Goal: Transaction & Acquisition: Purchase product/service

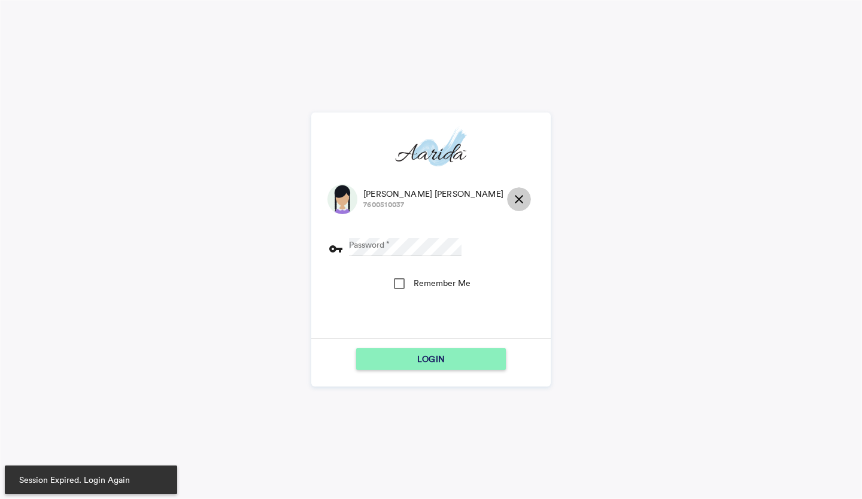
click at [512, 197] on md-icon "close" at bounding box center [519, 199] width 14 height 14
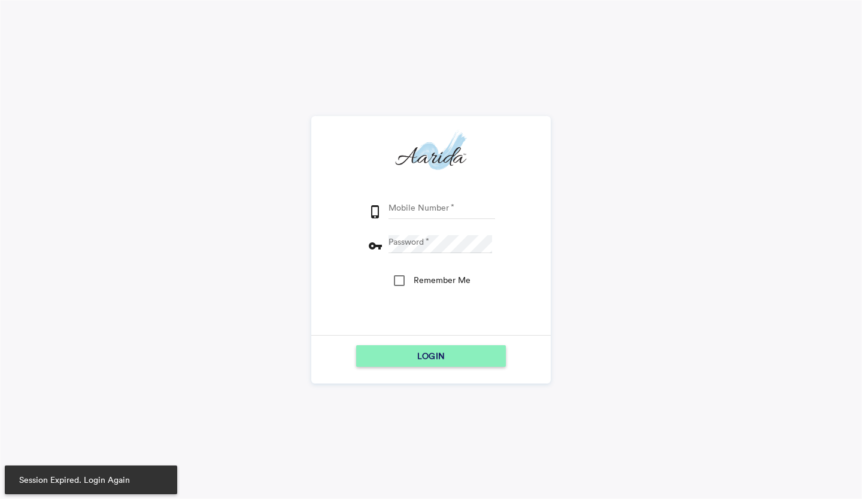
click at [460, 211] on input "Mobile Number" at bounding box center [441, 210] width 107 height 18
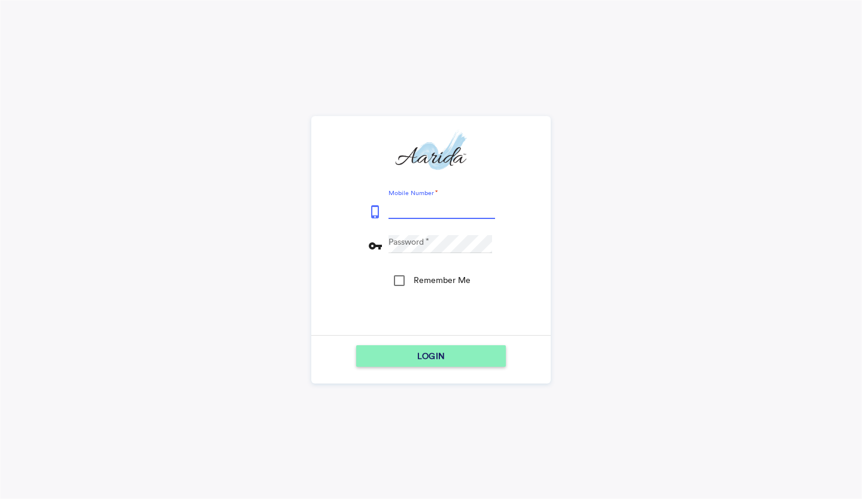
type input "9153796315"
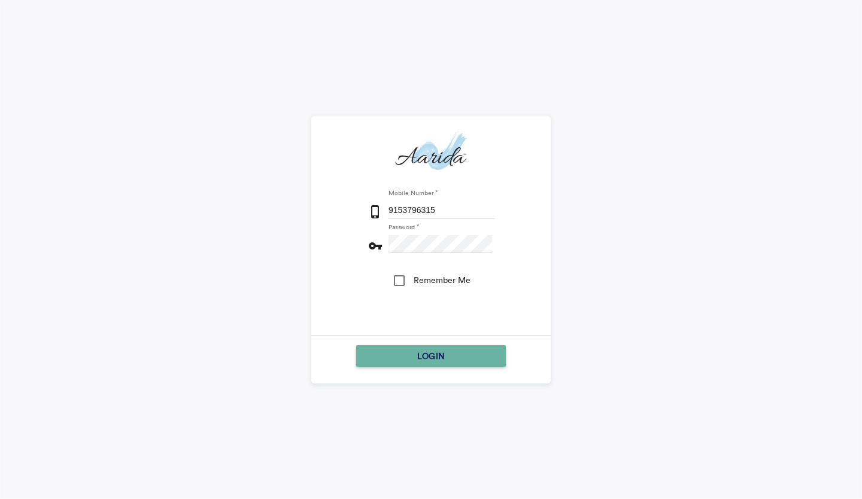
click at [488, 353] on div "LOGIN" at bounding box center [431, 356] width 140 height 22
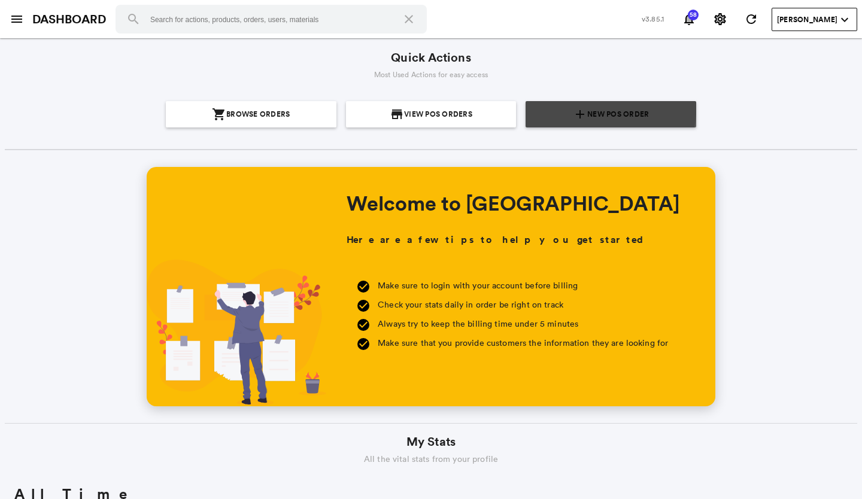
click at [569, 107] on section "add New POS Order" at bounding box center [610, 114] width 161 height 26
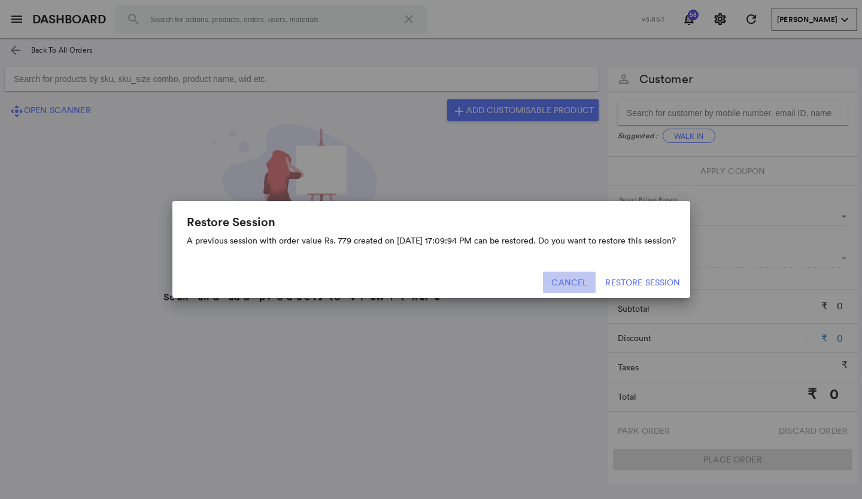
click at [555, 286] on button "Cancel" at bounding box center [569, 283] width 53 height 22
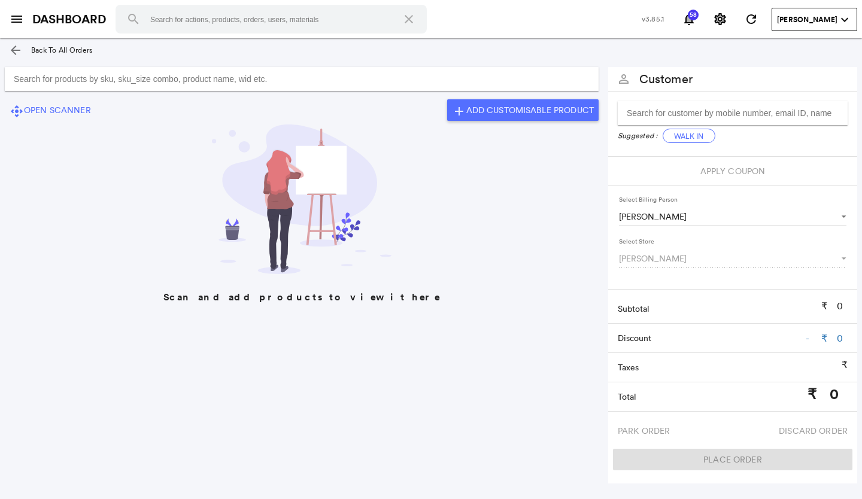
click at [406, 79] on input "Search for products by sku, sku_size combo, product name, wid etc." at bounding box center [302, 79] width 594 height 24
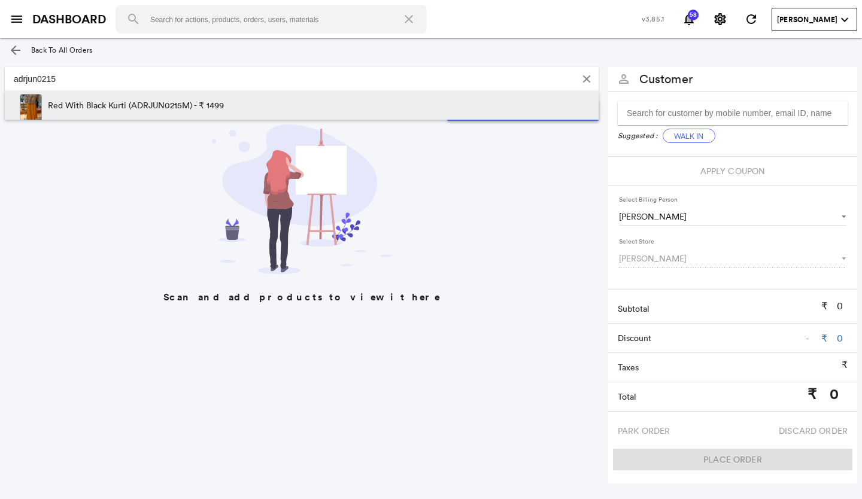
type input "adrjun0215"
click at [394, 113] on div "Red With Black Kurti (ADRJUN0215M) - ₹ 1499" at bounding box center [302, 109] width 576 height 36
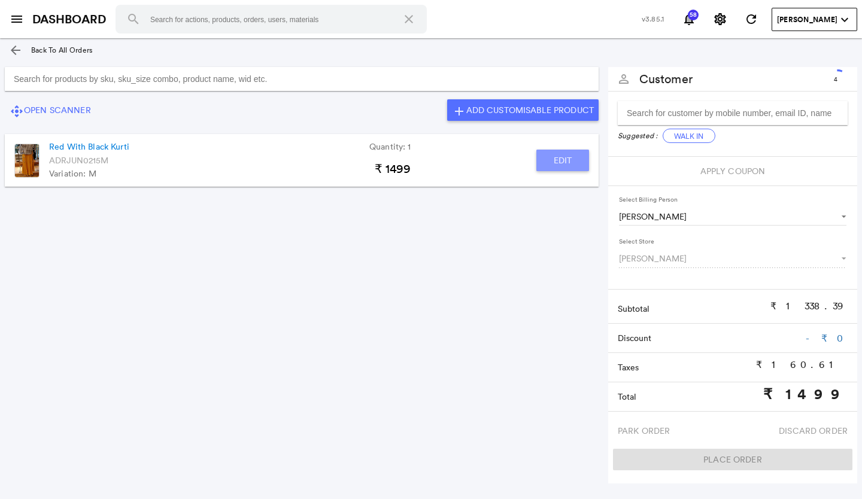
click at [546, 163] on button "Edit" at bounding box center [562, 161] width 53 height 22
type input "Red With Black Kurti"
type input "1"
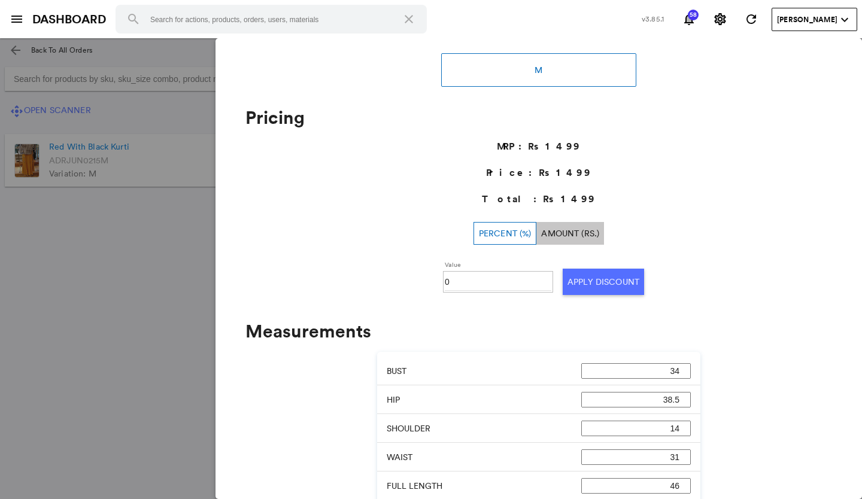
scroll to position [312, 0]
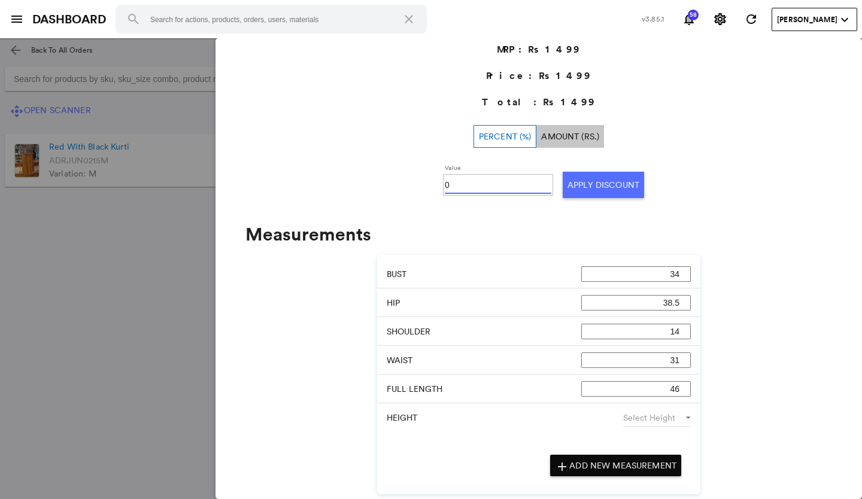
click at [476, 184] on input "0" at bounding box center [498, 185] width 107 height 18
type input "050"
click at [584, 188] on button "Apply Discount" at bounding box center [603, 185] width 81 height 26
click at [133, 282] on md-backdrop at bounding box center [431, 268] width 862 height 461
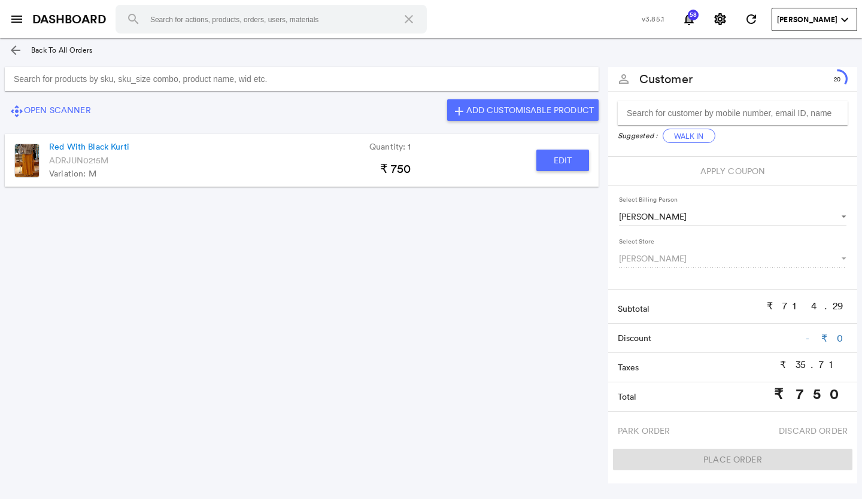
click at [317, 80] on input "Search for products by sku, sku_size combo, product name, wid etc." at bounding box center [302, 79] width 594 height 24
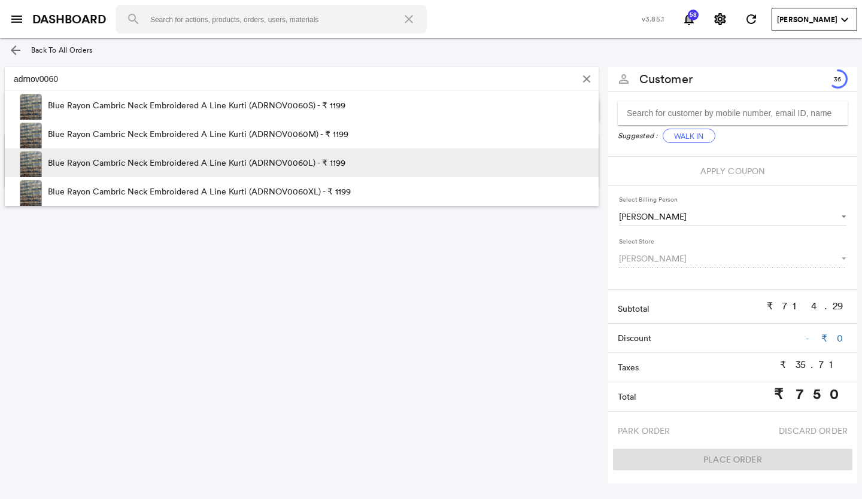
type input "adrnov0060"
click at [309, 165] on p "Blue Rayon Cambric Neck Embroidered A Line Kurti (ADRNOV0060L) - ₹ 1199" at bounding box center [196, 162] width 297 height 29
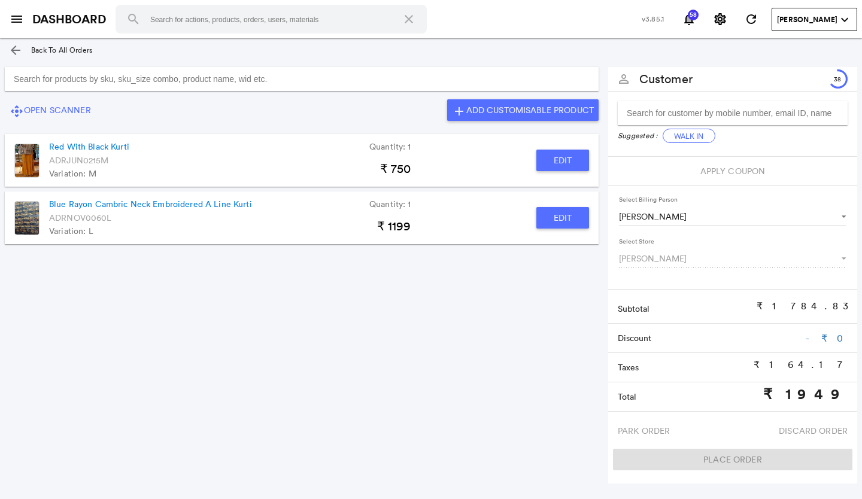
click at [552, 215] on button "Edit" at bounding box center [562, 218] width 53 height 22
type input "Blue Rayon Cambric Neck Embroidered A Line Kurti"
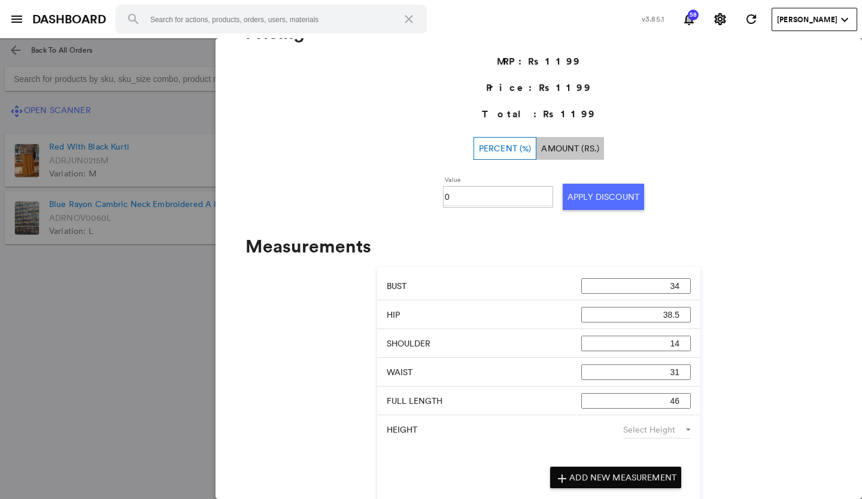
scroll to position [466, 0]
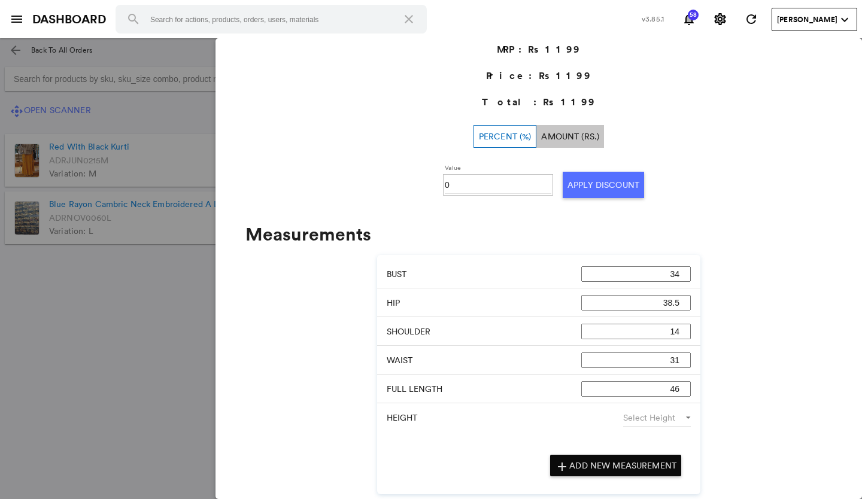
click at [475, 186] on input "0" at bounding box center [498, 185] width 107 height 18
type input "030"
click at [568, 181] on button "Apply Discount" at bounding box center [603, 185] width 81 height 26
click at [163, 339] on md-backdrop at bounding box center [431, 268] width 862 height 461
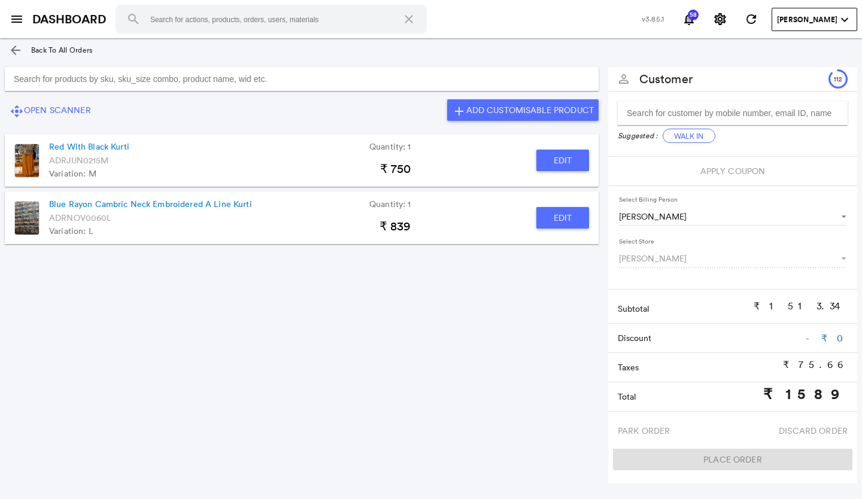
click at [238, 83] on input "Search for products by sku, sku_size combo, product name, wid etc." at bounding box center [302, 79] width 594 height 24
click at [564, 220] on button "Edit" at bounding box center [562, 218] width 53 height 22
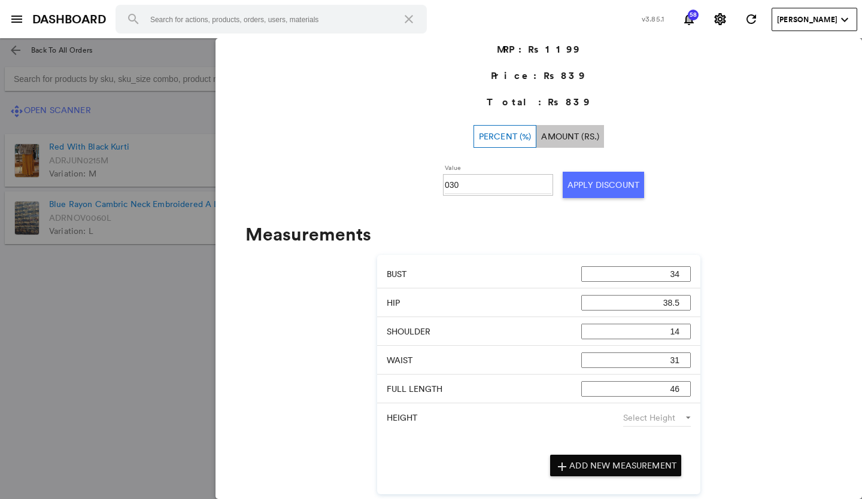
click at [69, 283] on md-backdrop at bounding box center [431, 268] width 862 height 461
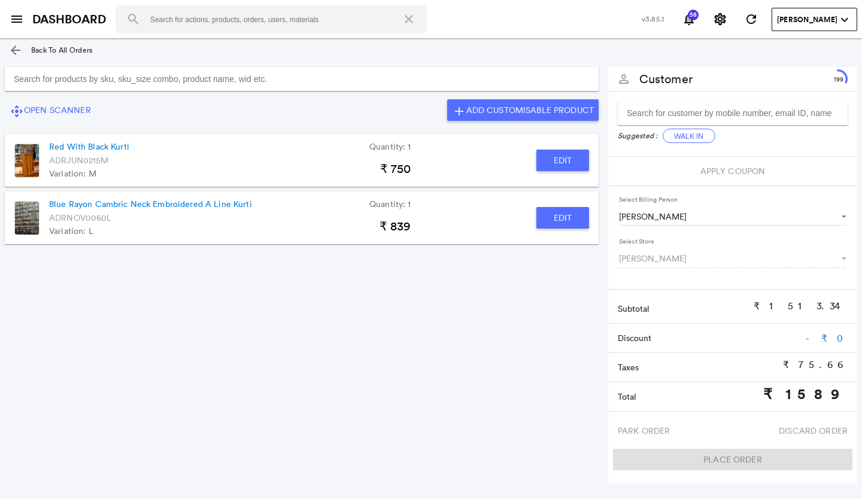
click at [296, 84] on input "Search for products by sku, sku_size combo, product name, wid etc." at bounding box center [302, 79] width 594 height 24
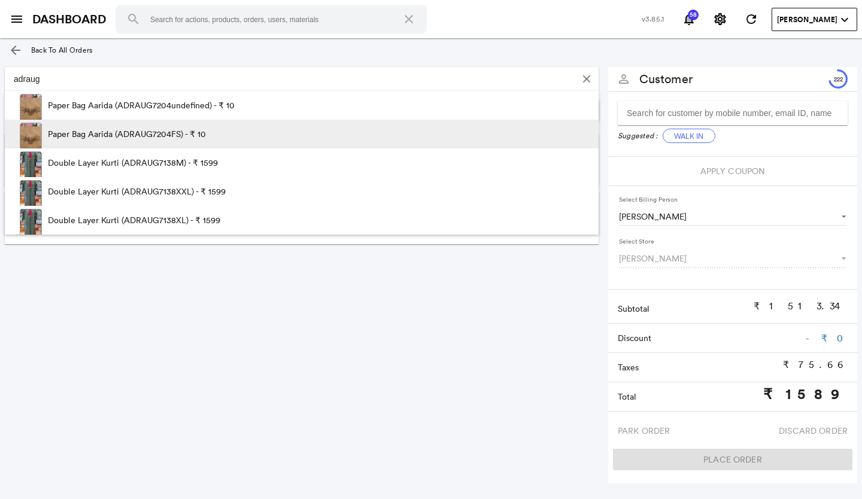
type input "adraug"
click at [201, 130] on p "Paper Bag Aarida (ADRAUG7204FS) - ₹ 10" at bounding box center [127, 134] width 158 height 29
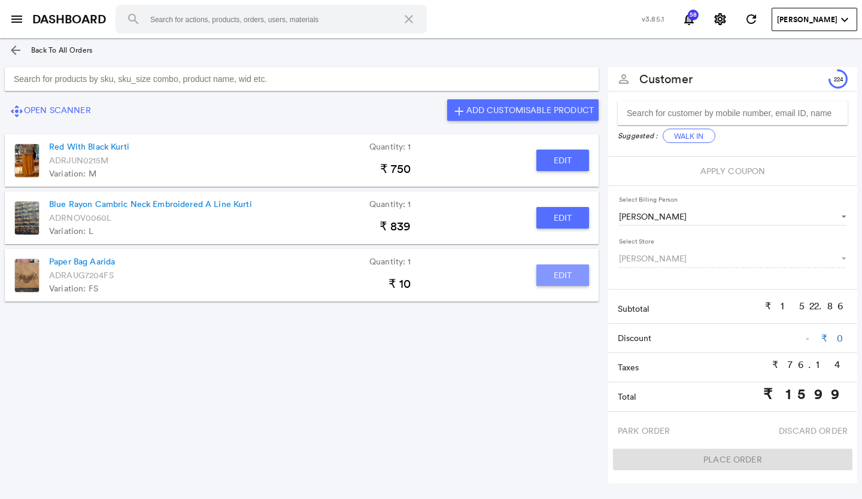
click at [554, 268] on button "Edit" at bounding box center [562, 276] width 53 height 22
type input "Paper Bag Aarida"
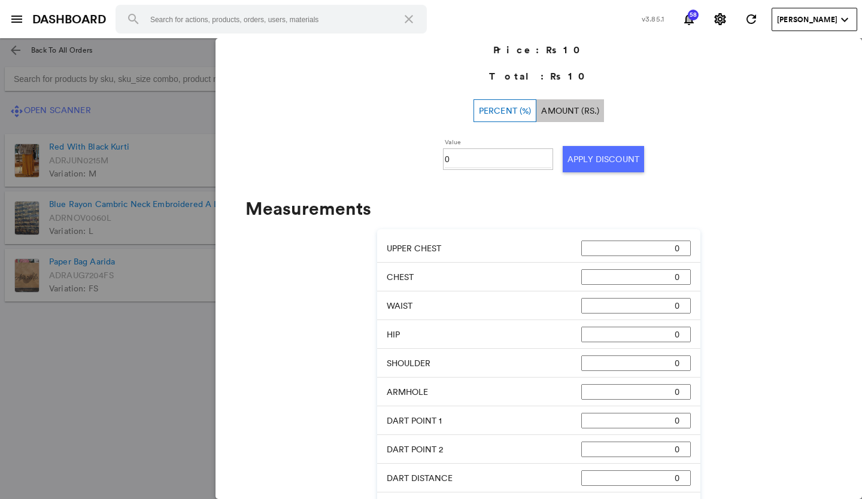
scroll to position [347, 0]
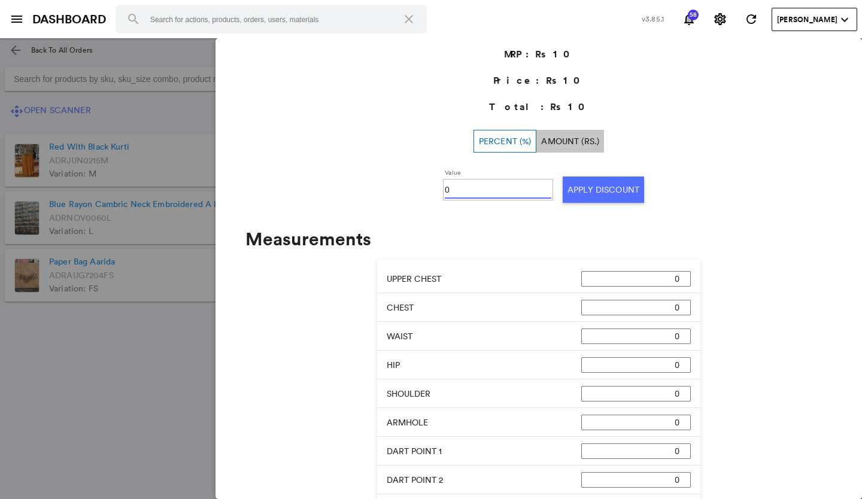
click at [471, 186] on input "0" at bounding box center [498, 190] width 107 height 18
type input "0100"
click at [578, 185] on button "Apply Discount" at bounding box center [603, 190] width 81 height 26
click at [118, 305] on md-backdrop at bounding box center [431, 268] width 862 height 461
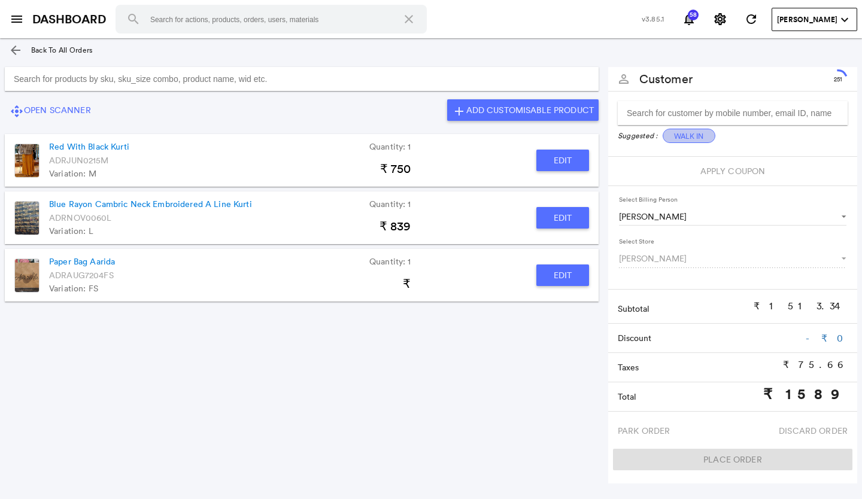
click at [697, 136] on button "Walk In" at bounding box center [689, 136] width 53 height 14
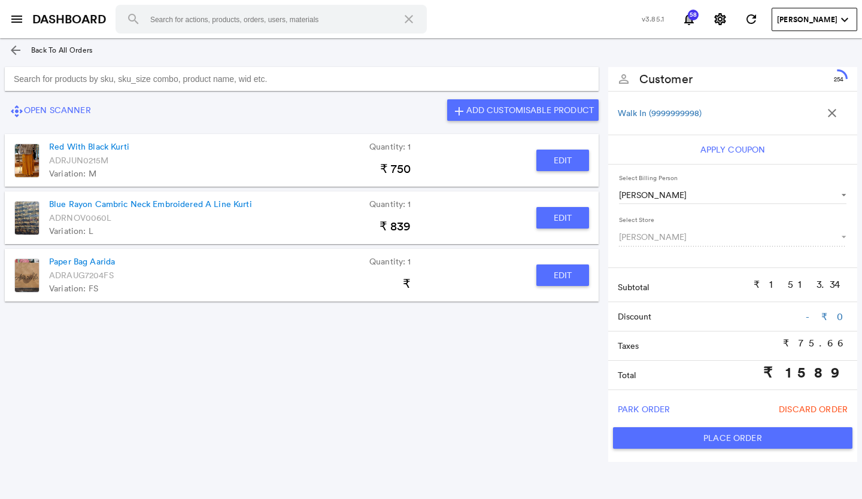
click at [730, 436] on button "Place Order" at bounding box center [732, 438] width 239 height 22
type input "1589"
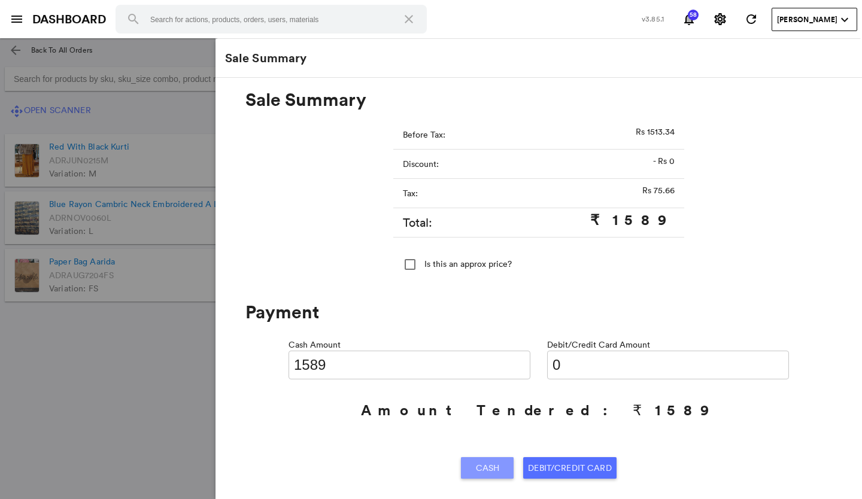
click at [494, 466] on span "Cash" at bounding box center [488, 468] width 24 height 22
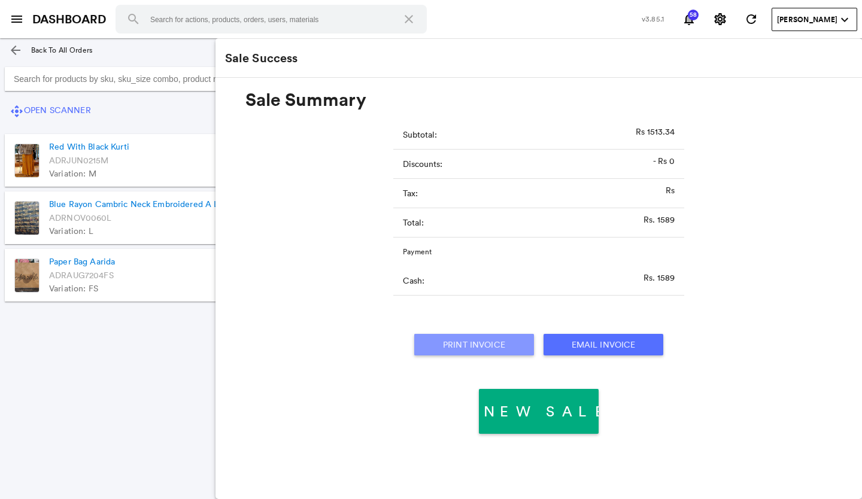
click at [482, 342] on button "Print Invoice" at bounding box center [474, 345] width 120 height 22
click at [14, 24] on md-icon "menu" at bounding box center [17, 19] width 14 height 14
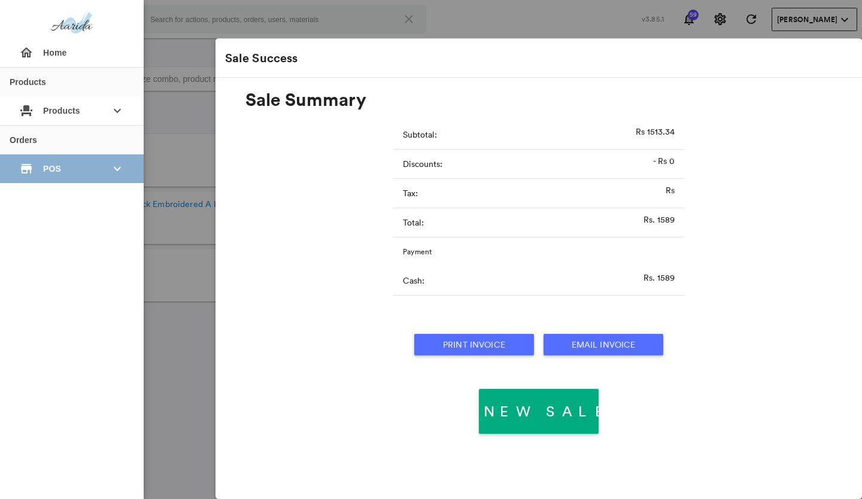
click at [88, 178] on span "POS" at bounding box center [71, 169] width 57 height 22
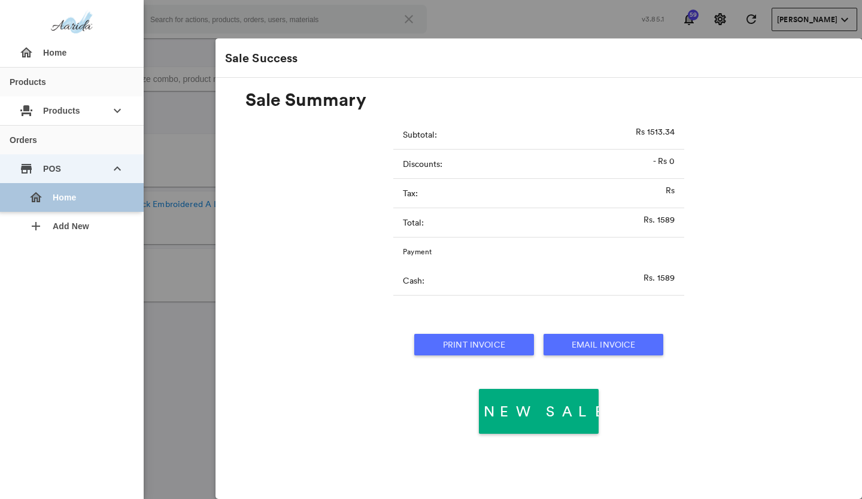
click at [83, 201] on div "home Home" at bounding box center [76, 197] width 115 height 29
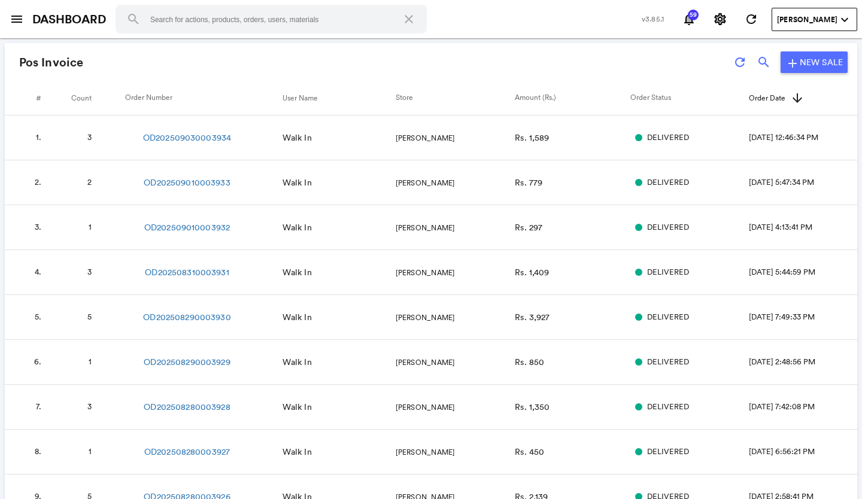
click at [218, 144] on td "OD202509030003934" at bounding box center [203, 138] width 157 height 45
click at [191, 139] on link "OD202509030003934" at bounding box center [187, 138] width 88 height 12
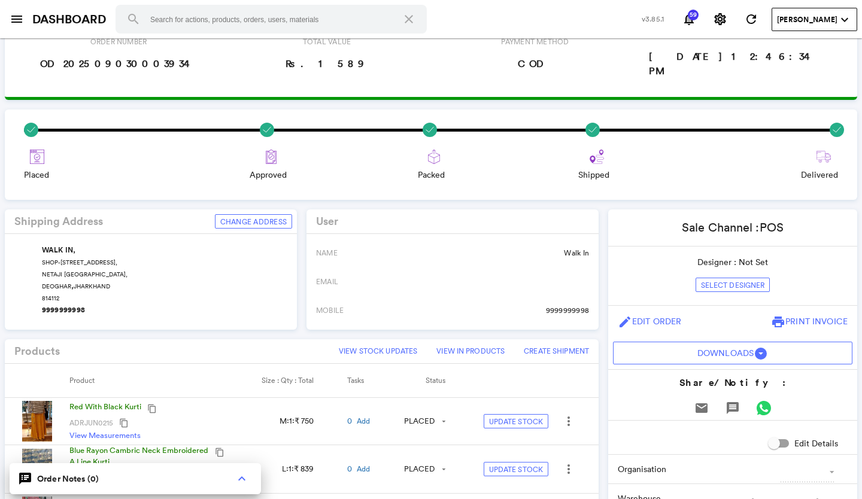
scroll to position [239, 0]
